Goal: Information Seeking & Learning: Learn about a topic

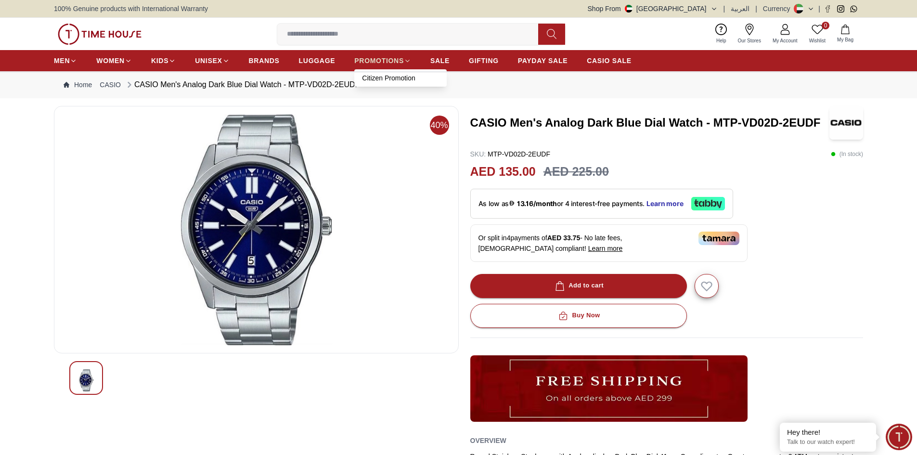
click at [385, 59] on span "PROMOTIONS" at bounding box center [379, 61] width 50 height 10
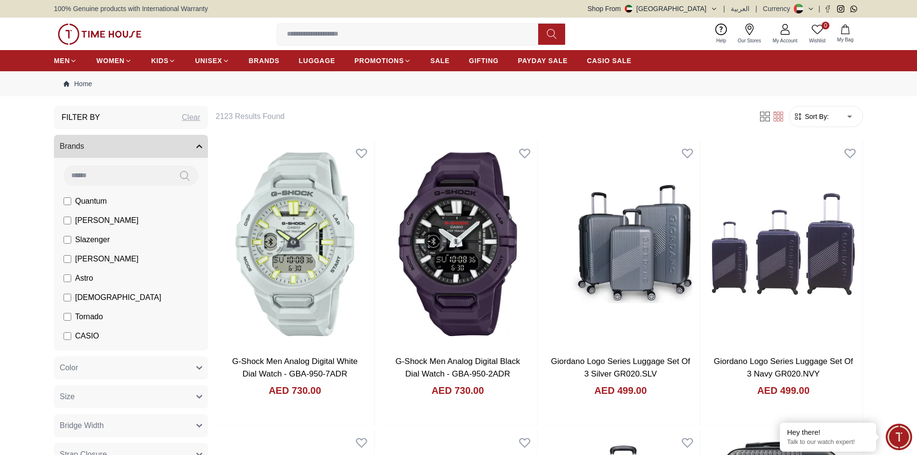
click at [366, 36] on input at bounding box center [411, 34] width 269 height 19
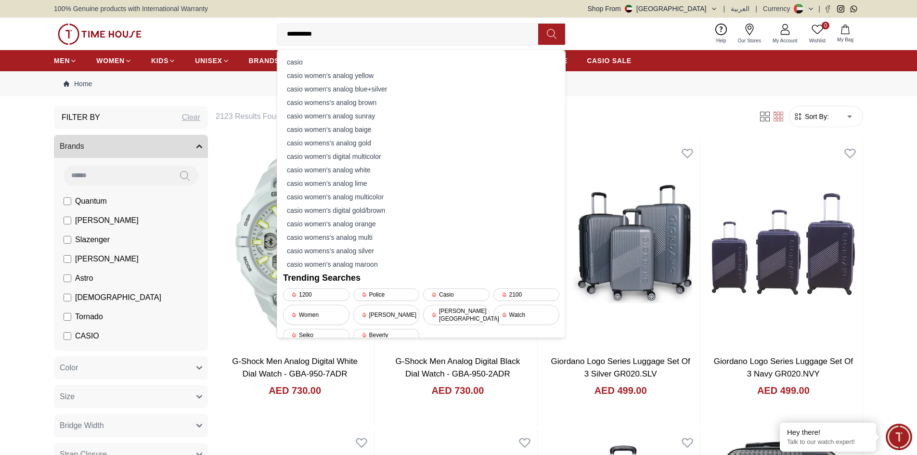
type input "**********"
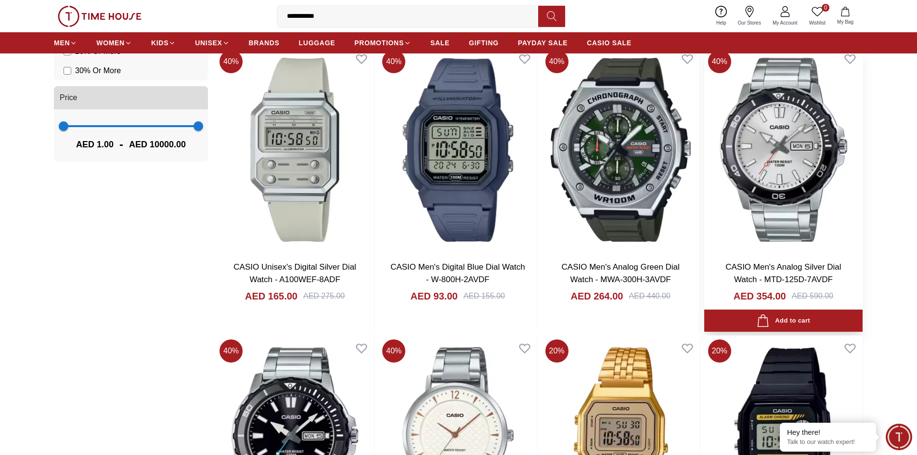
scroll to position [674, 0]
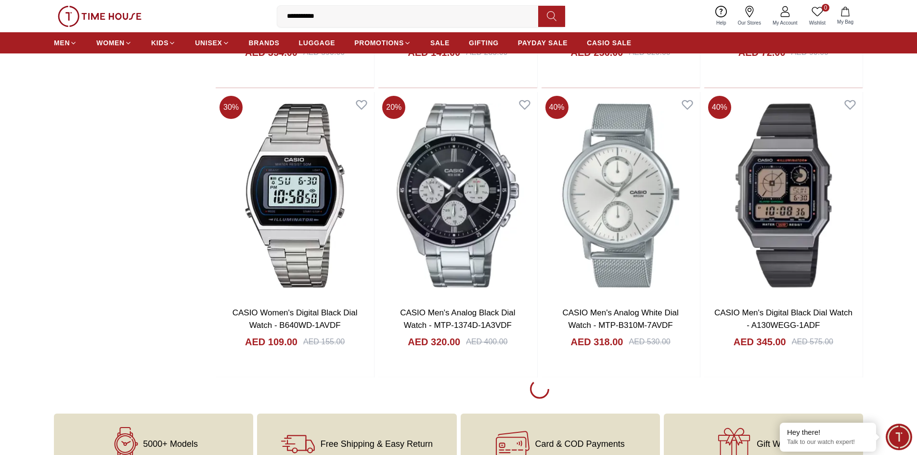
scroll to position [1218, 0]
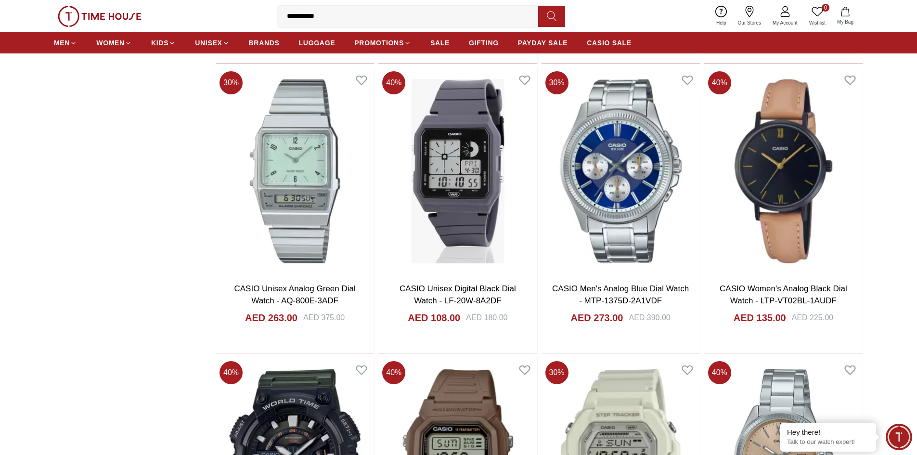
scroll to position [2663, 0]
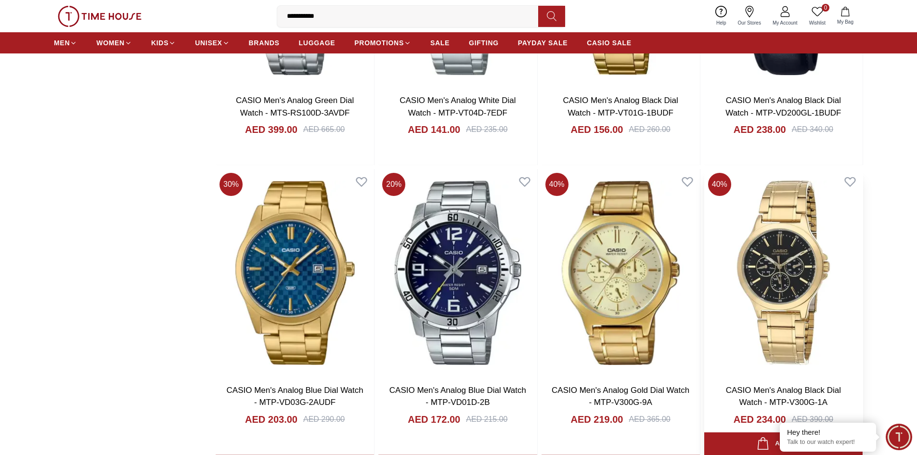
scroll to position [5286, 0]
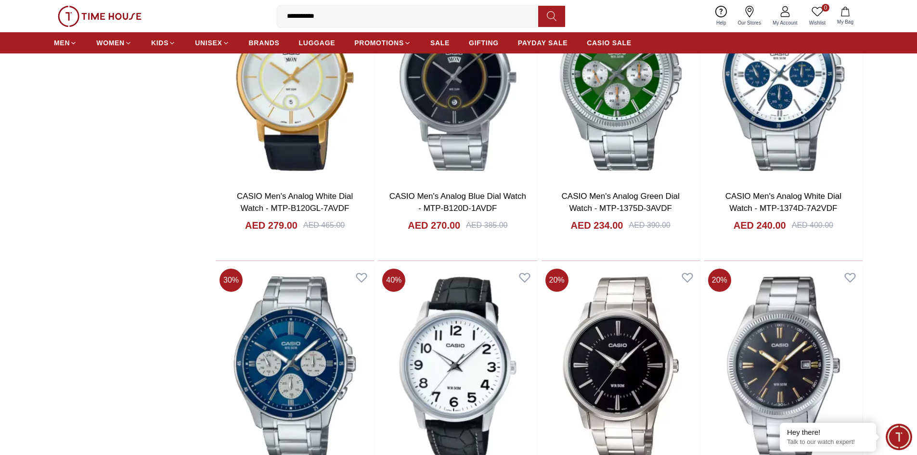
scroll to position [6924, 0]
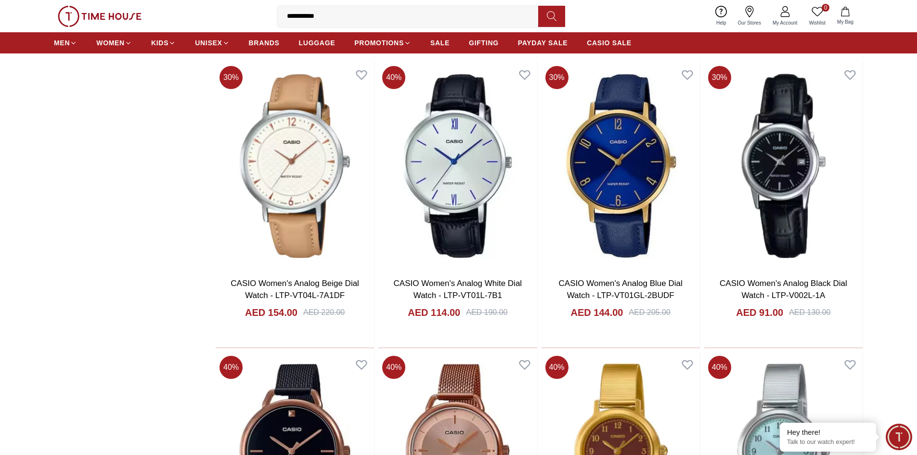
scroll to position [8031, 0]
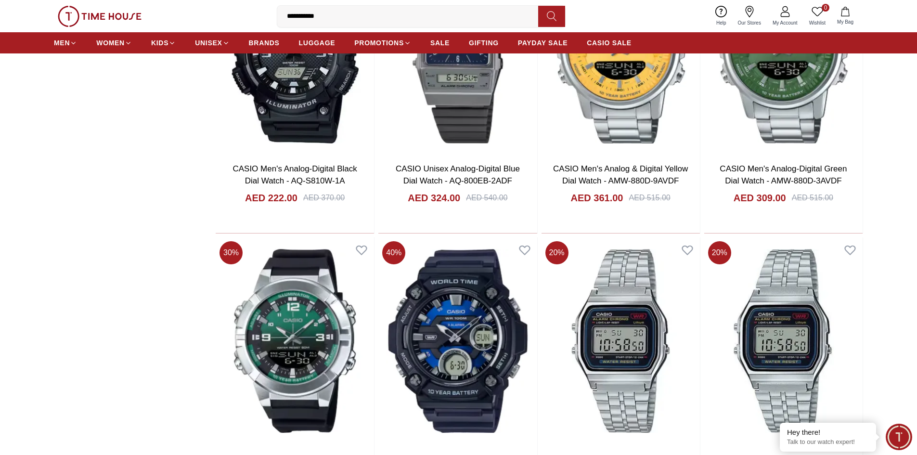
scroll to position [9331, 0]
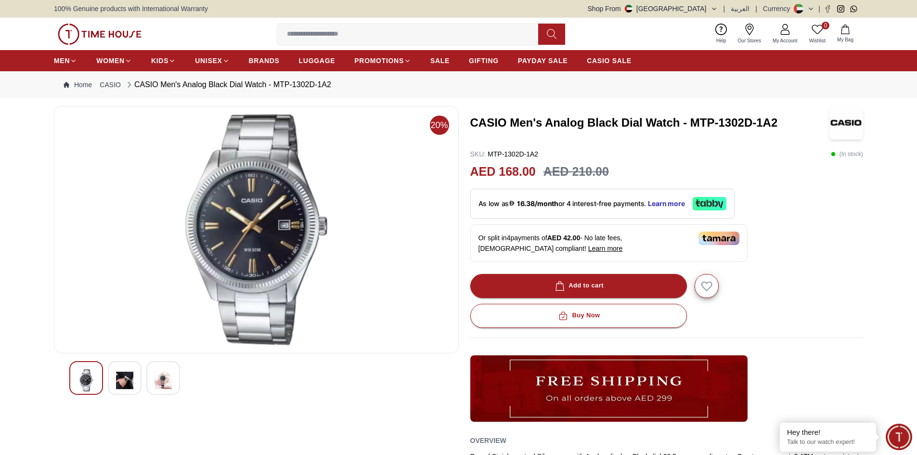
click at [161, 384] on img at bounding box center [163, 380] width 17 height 22
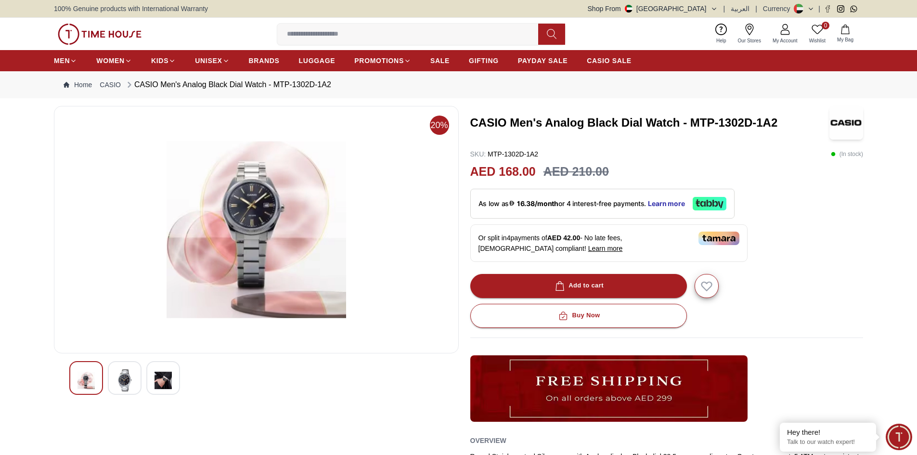
click at [130, 383] on img at bounding box center [124, 380] width 17 height 22
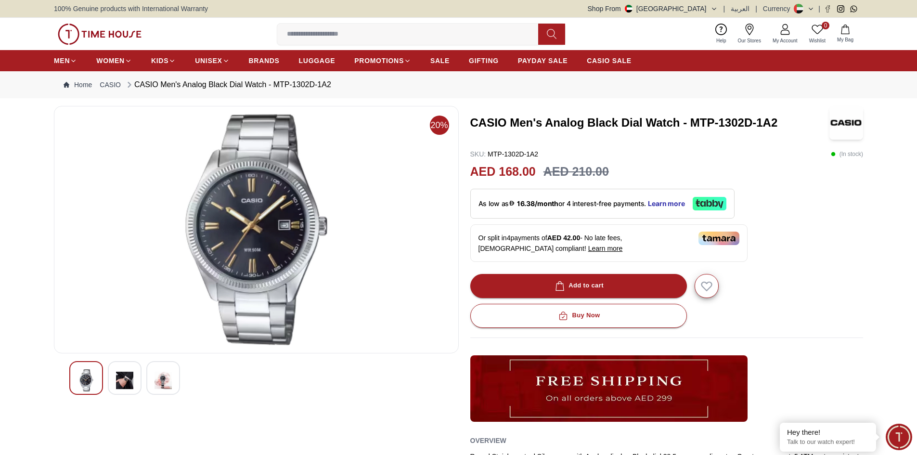
click at [101, 381] on div at bounding box center [86, 378] width 34 height 34
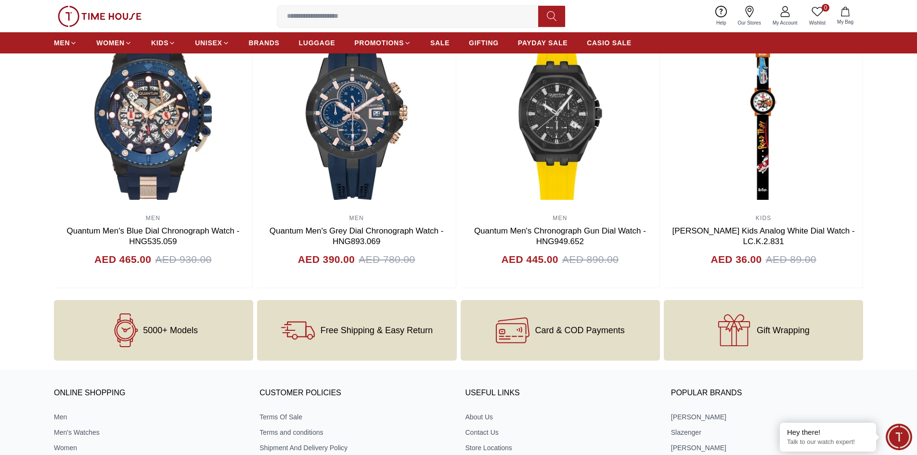
scroll to position [1149, 0]
